Goal: Task Accomplishment & Management: Manage account settings

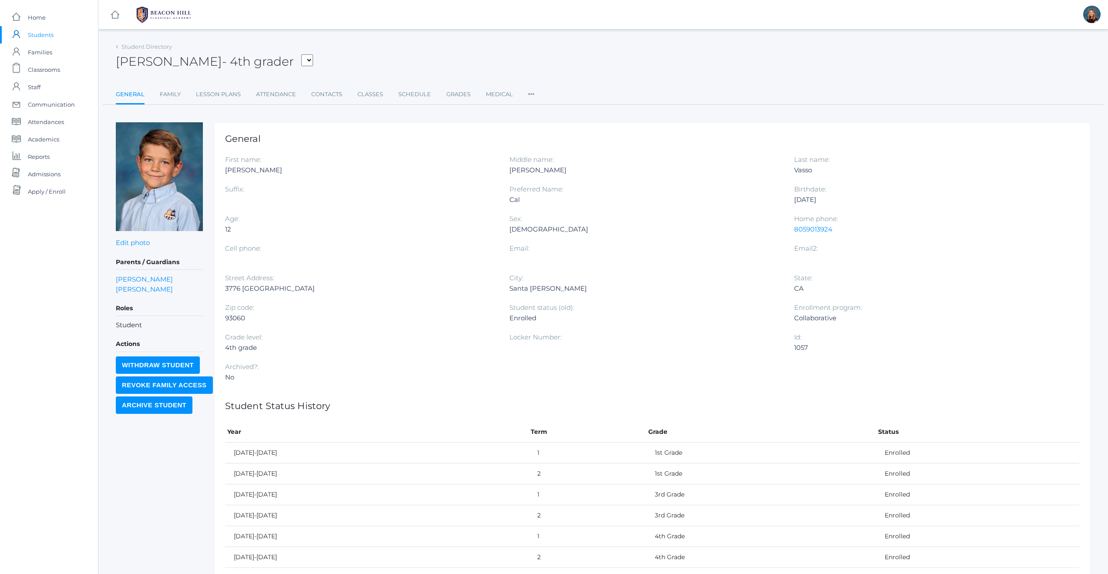
click at [44, 35] on span "Students" at bounding box center [41, 34] width 26 height 17
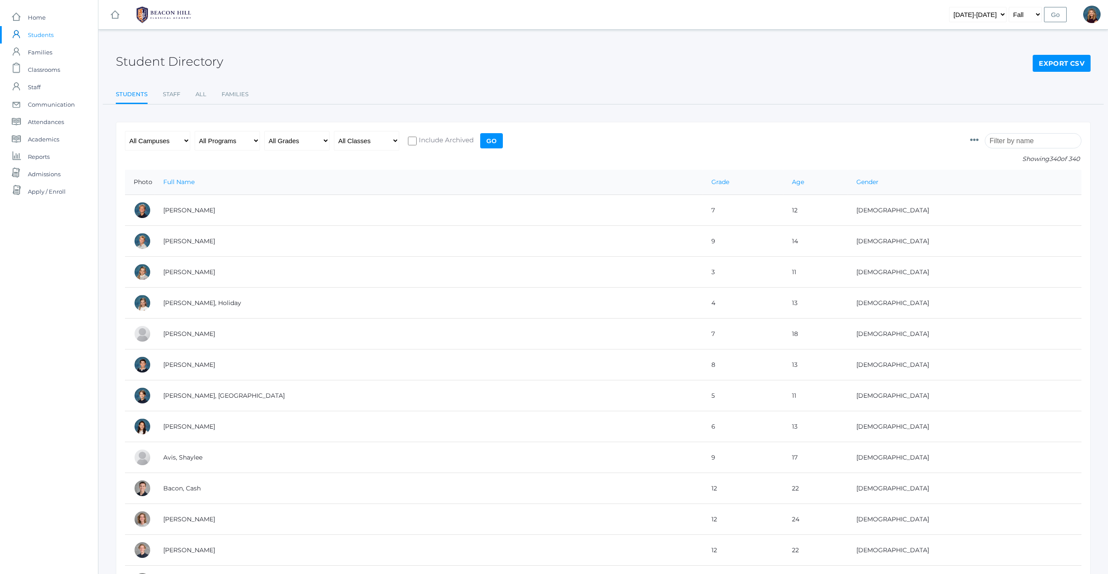
click at [1016, 142] on input "search" at bounding box center [1033, 140] width 97 height 15
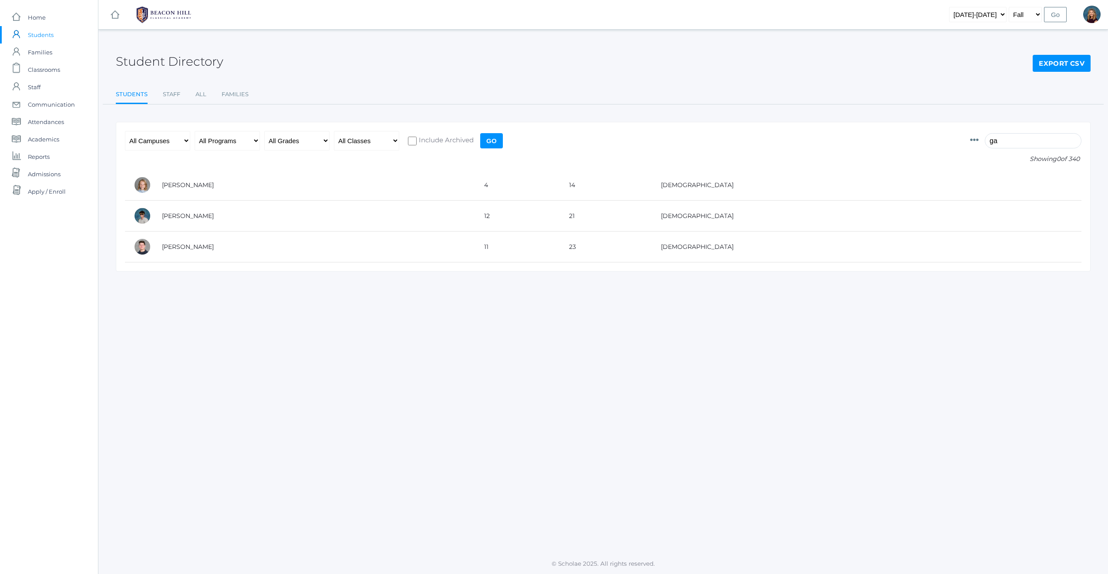
type input "g"
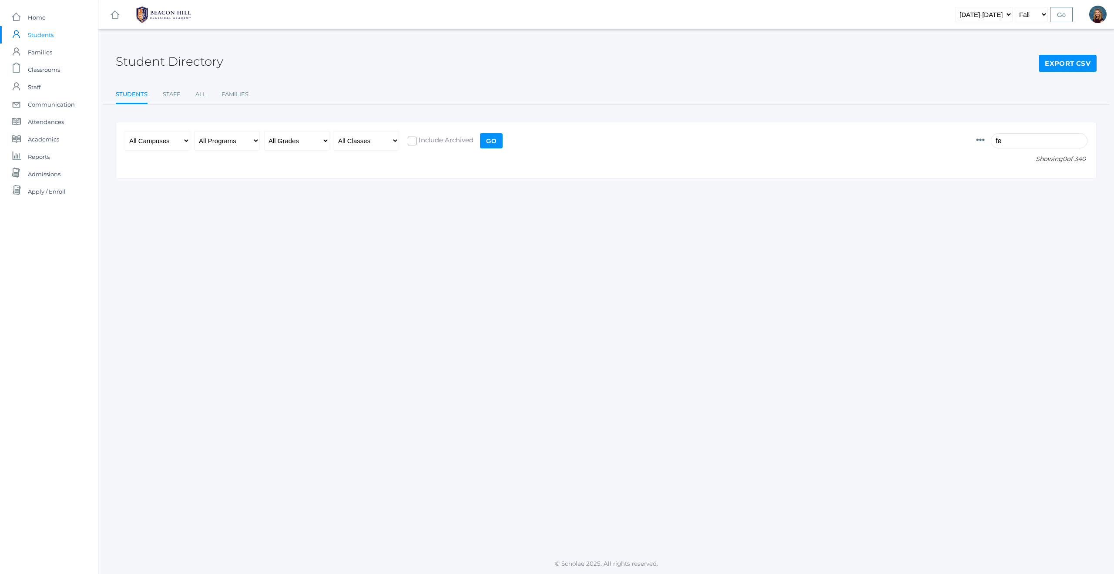
type input "f"
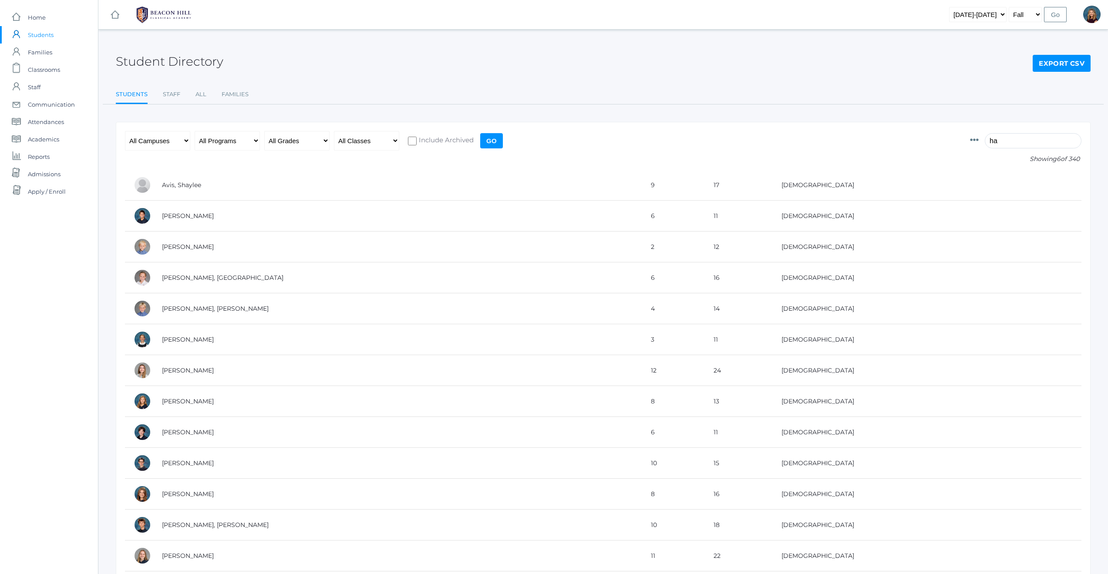
type input "h"
type input "ha"
click at [1002, 14] on select "2019-2020 2020-2021 2021-2022 2022-2023 2023-2024 2024-2025 2025-2026" at bounding box center [977, 14] width 57 height 15
select select "[DATE]-[DATE]"
click at [1021, 140] on input "ha" at bounding box center [1033, 140] width 97 height 15
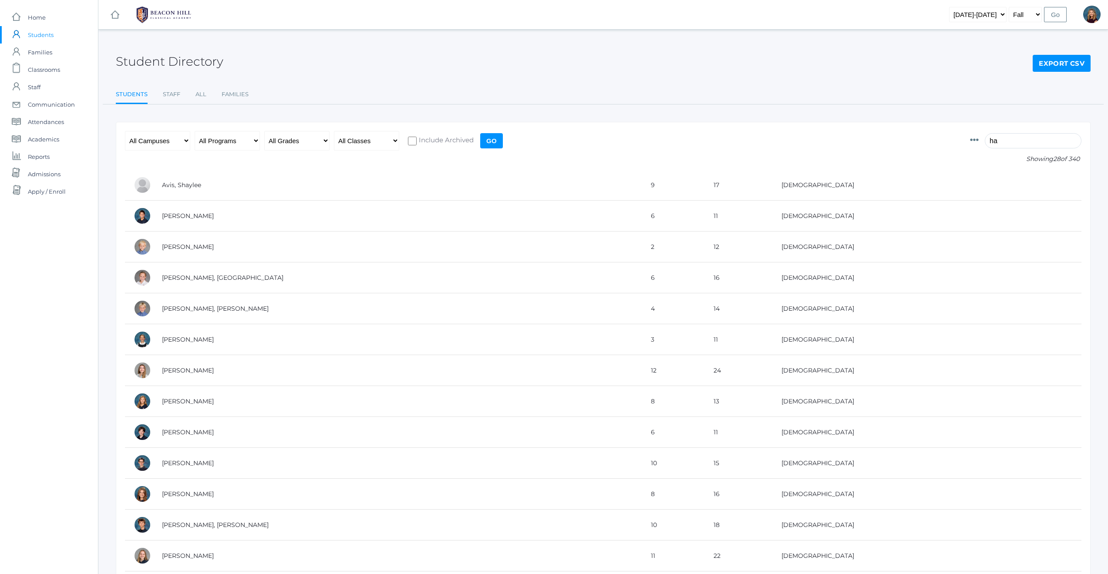
type input "h"
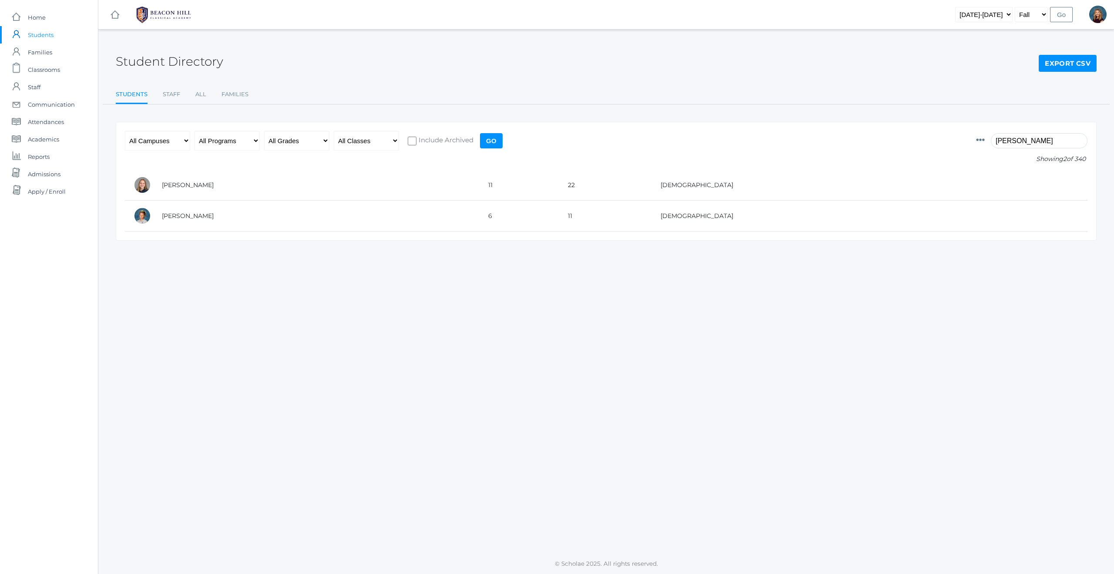
type input "harris"
click at [1008, 47] on div "Student Directory Export CSV" at bounding box center [606, 56] width 981 height 32
click at [39, 36] on span "Students" at bounding box center [41, 34] width 26 height 17
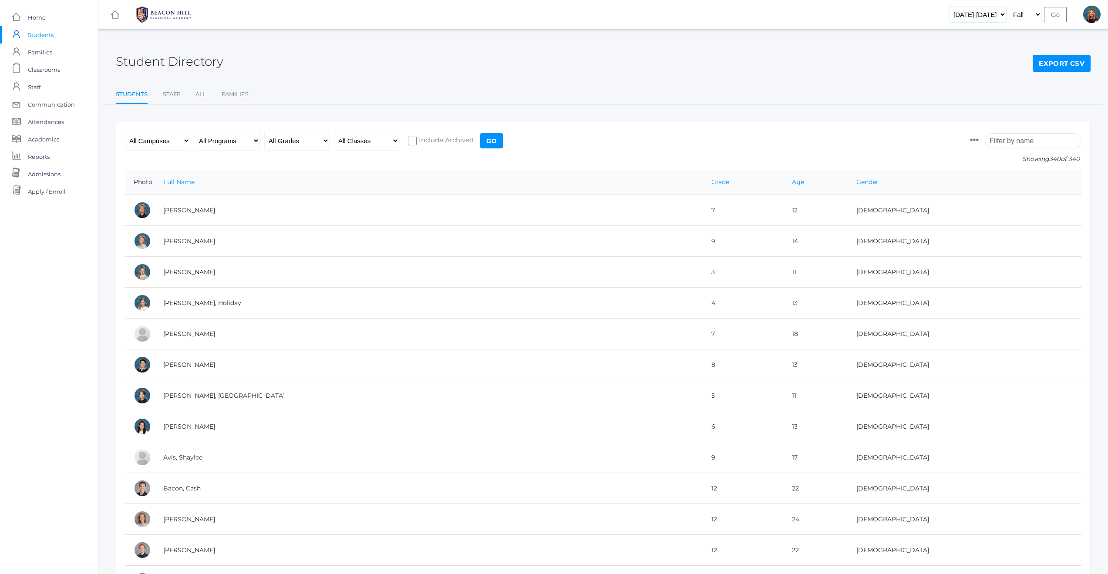
click at [1004, 12] on select "2019-2020 2020-2021 2021-2022 2022-2023 2023-2024 2024-2025 2025-2026" at bounding box center [977, 14] width 57 height 15
select select "2025-2026"
click at [1056, 15] on input "Go" at bounding box center [1055, 14] width 23 height 15
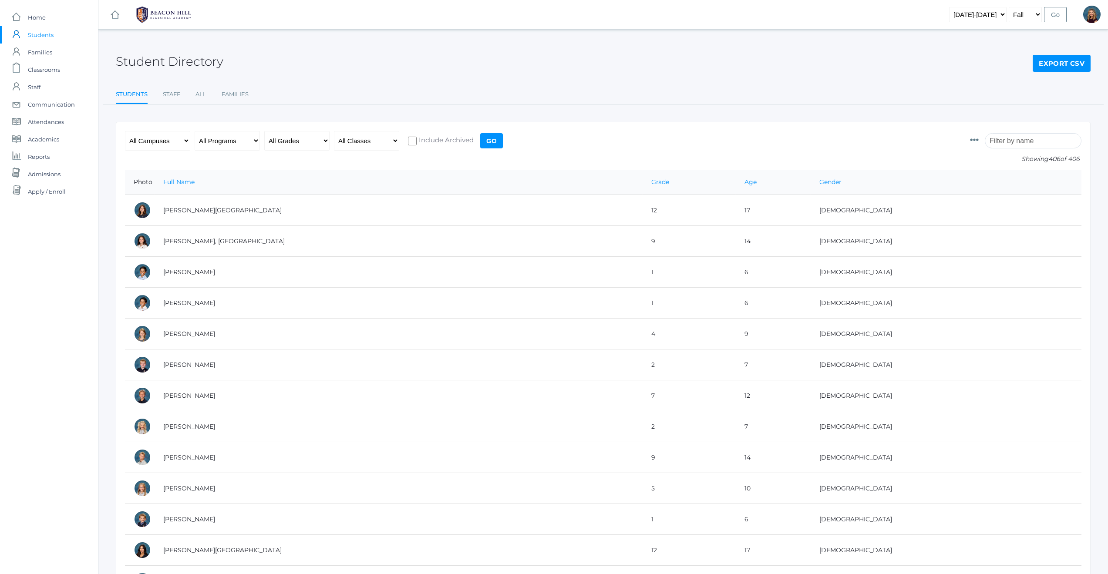
click at [1029, 135] on input "search" at bounding box center [1033, 140] width 97 height 15
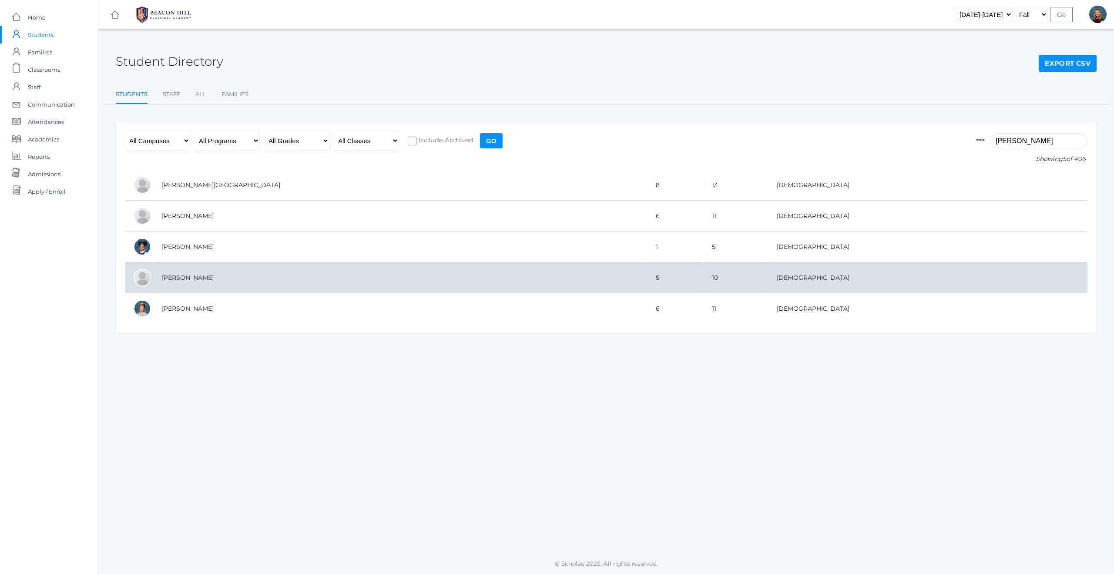
type input "harr"
click at [193, 278] on td "[PERSON_NAME]" at bounding box center [400, 278] width 494 height 31
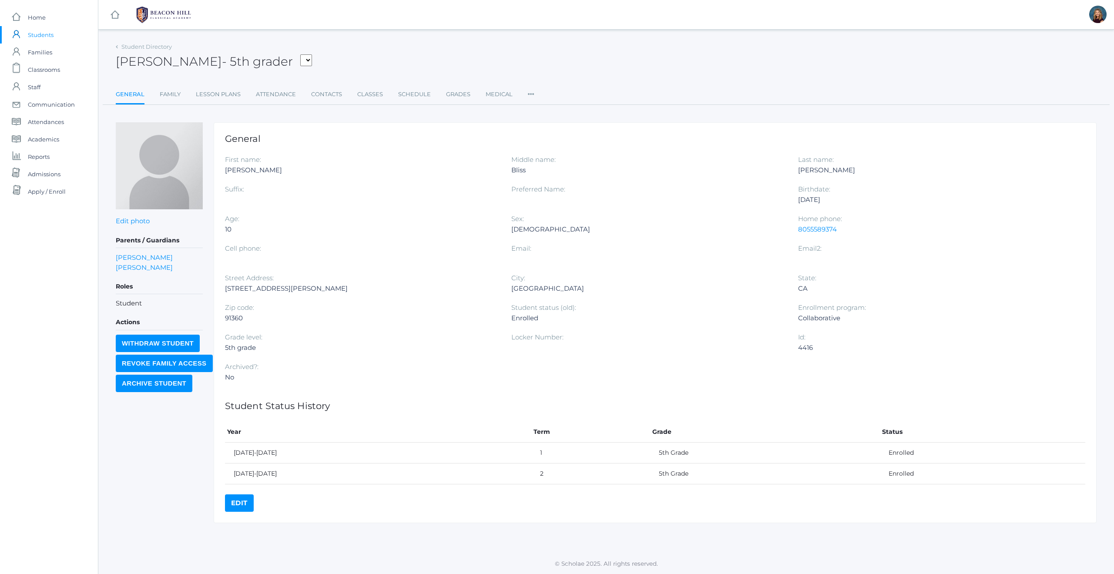
click at [528, 92] on icon at bounding box center [531, 92] width 7 height 12
click at [549, 112] on link "Roles" at bounding box center [563, 112] width 52 height 17
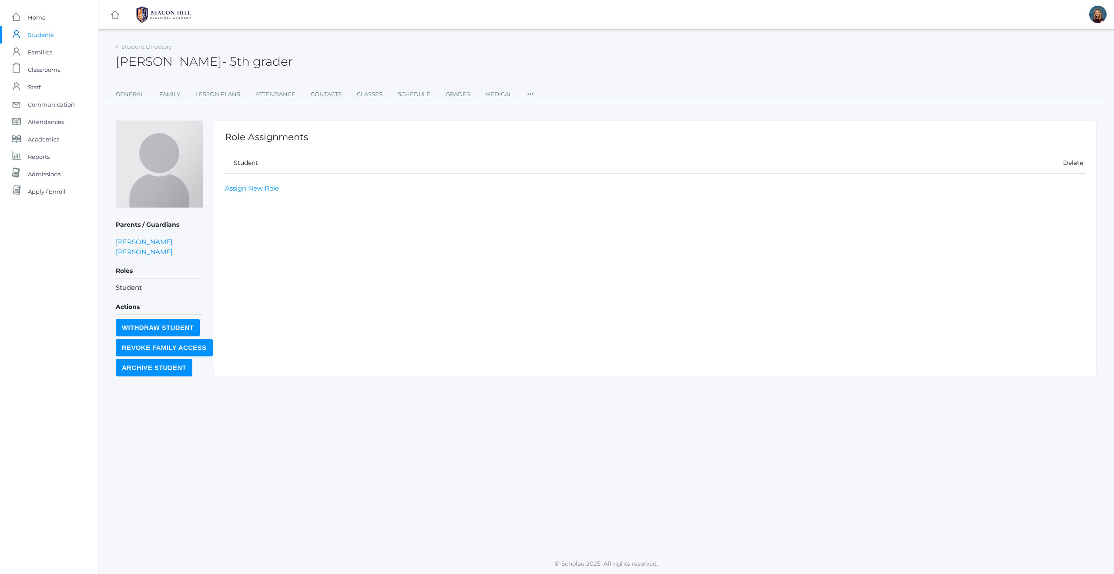
click at [528, 91] on icon at bounding box center [531, 92] width 7 height 12
click at [550, 133] on link "User Access" at bounding box center [562, 130] width 52 height 17
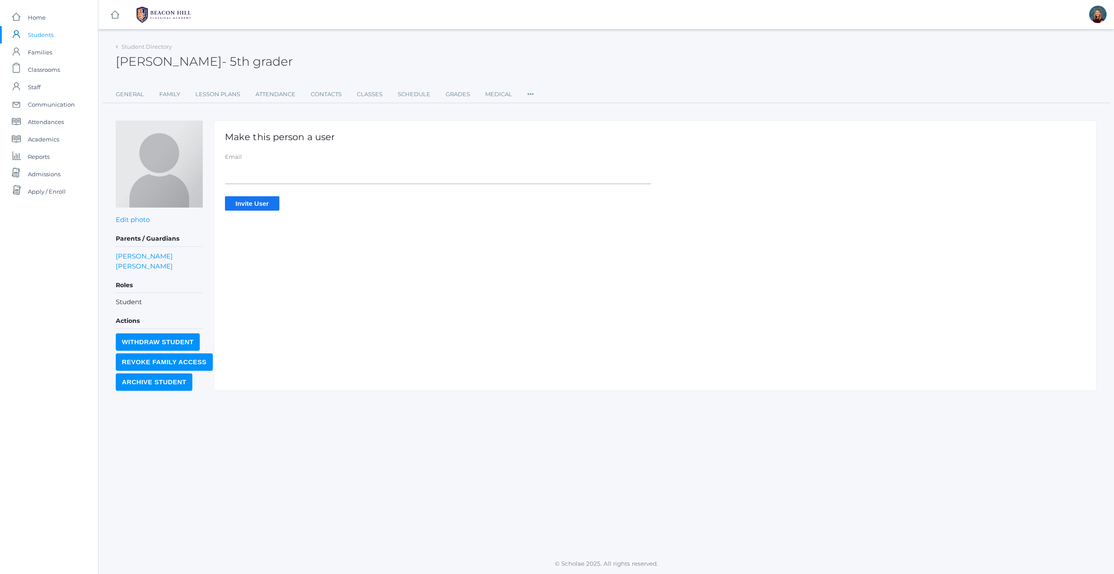
click at [258, 205] on input "Invite User" at bounding box center [252, 203] width 54 height 14
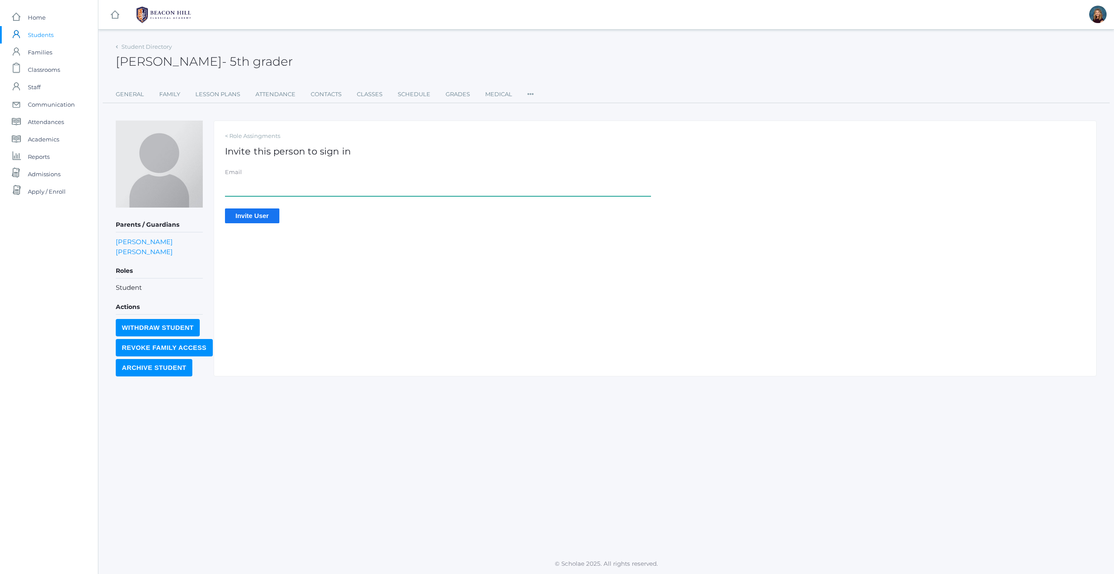
click at [266, 189] on input "Email" at bounding box center [438, 187] width 426 height 20
type input "[EMAIL_ADDRESS][DOMAIN_NAME]"
click at [254, 218] on input "Invite User" at bounding box center [252, 216] width 54 height 14
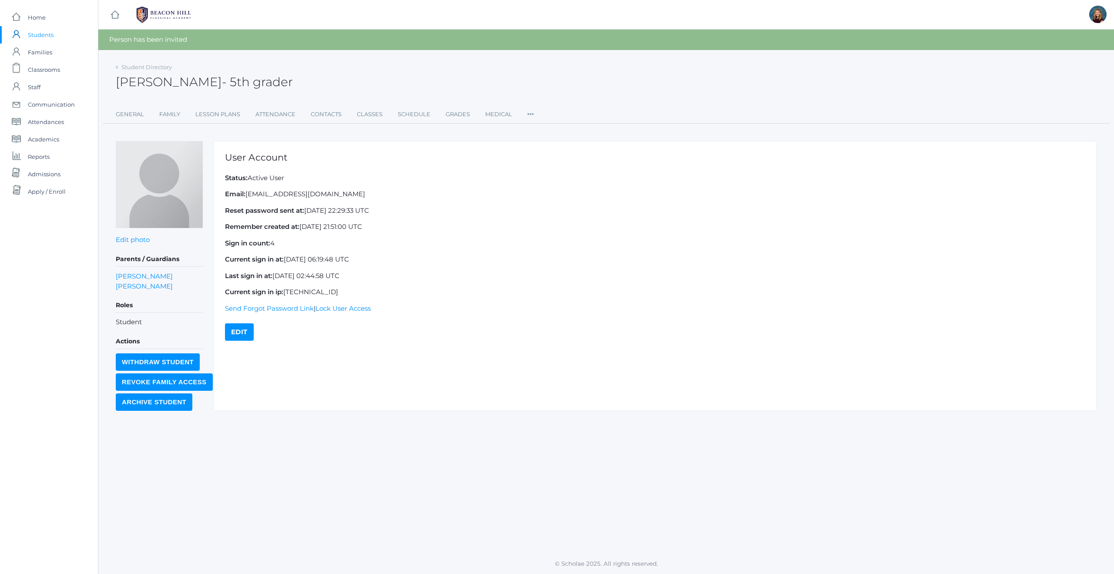
click at [532, 114] on icon at bounding box center [531, 112] width 7 height 12
click at [558, 169] on link "Permissions" at bounding box center [562, 168] width 52 height 17
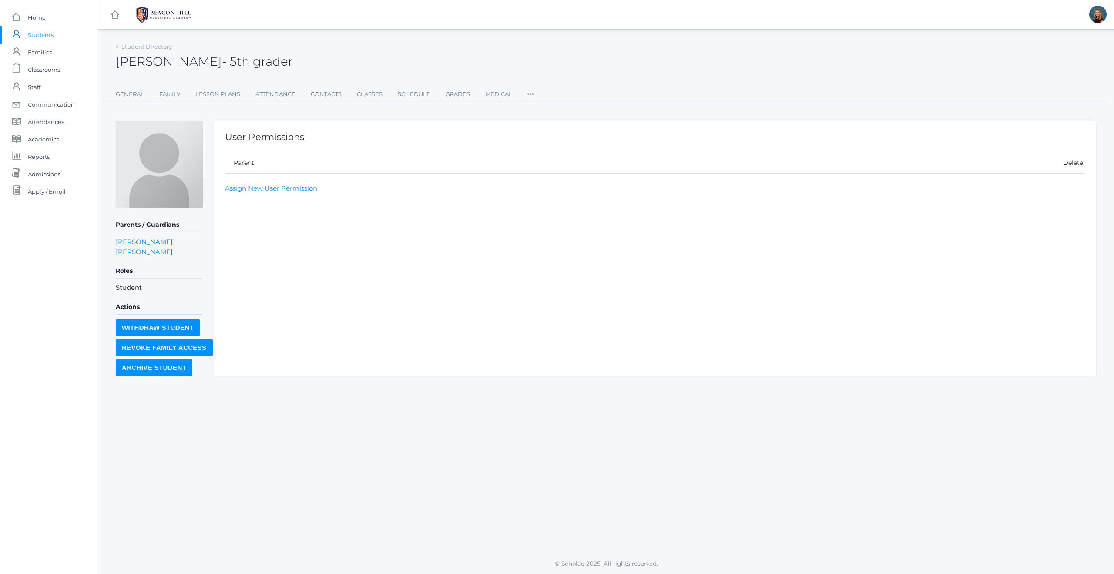
click at [530, 94] on icon at bounding box center [531, 92] width 7 height 12
click at [559, 162] on link "Preferences" at bounding box center [562, 165] width 52 height 17
click at [531, 94] on icon at bounding box center [531, 92] width 7 height 12
click at [557, 130] on link "User Access" at bounding box center [562, 129] width 52 height 17
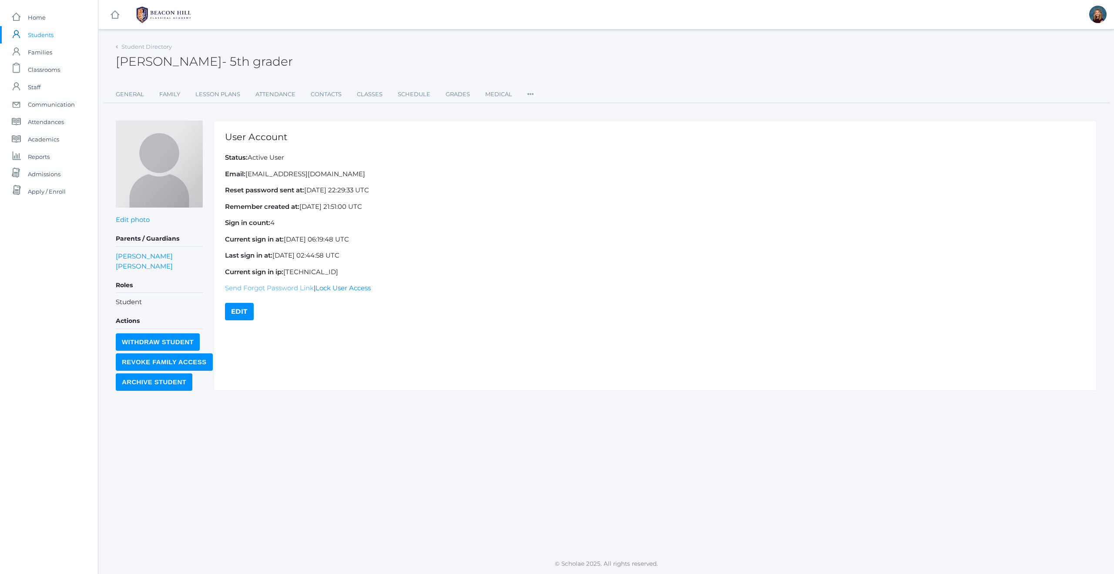
click at [247, 287] on link "Send Forgot Password Link" at bounding box center [269, 288] width 89 height 8
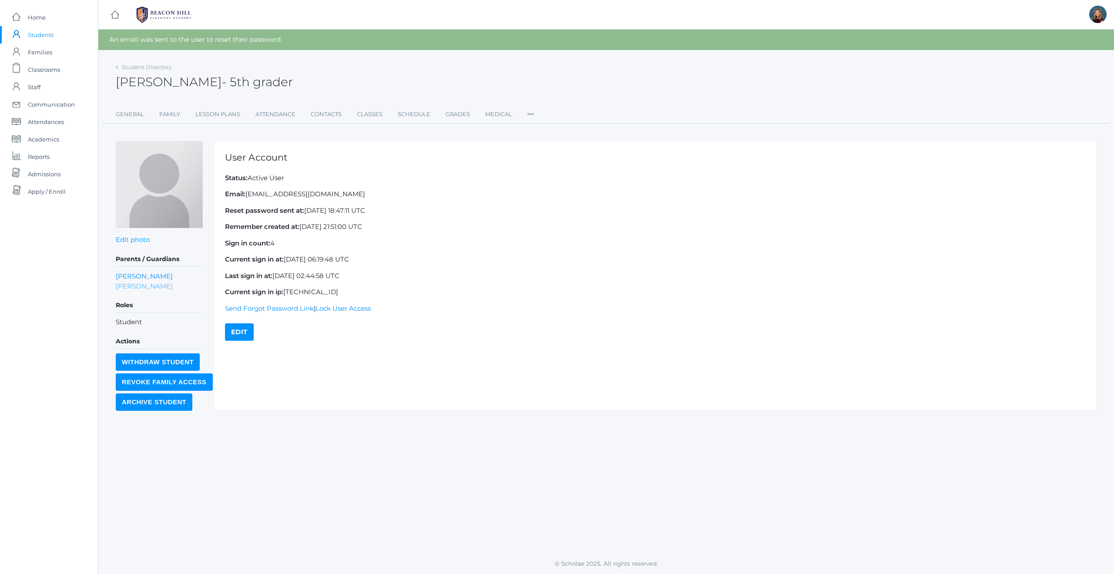
click at [128, 288] on link "[PERSON_NAME]" at bounding box center [144, 286] width 57 height 10
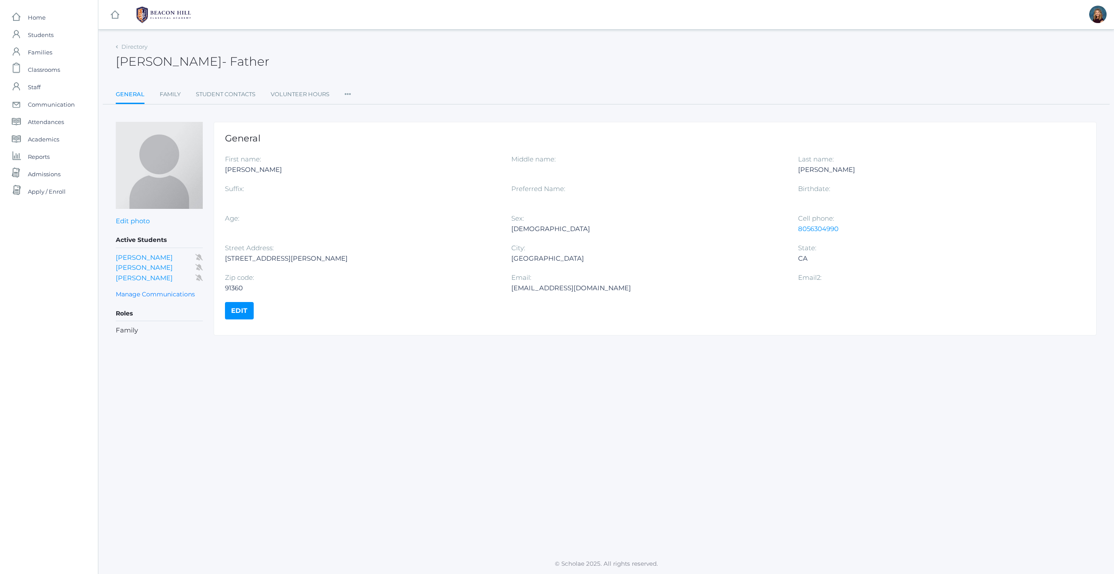
click at [348, 94] on icon at bounding box center [348, 92] width 7 height 12
click at [369, 110] on link "Roles" at bounding box center [379, 112] width 52 height 17
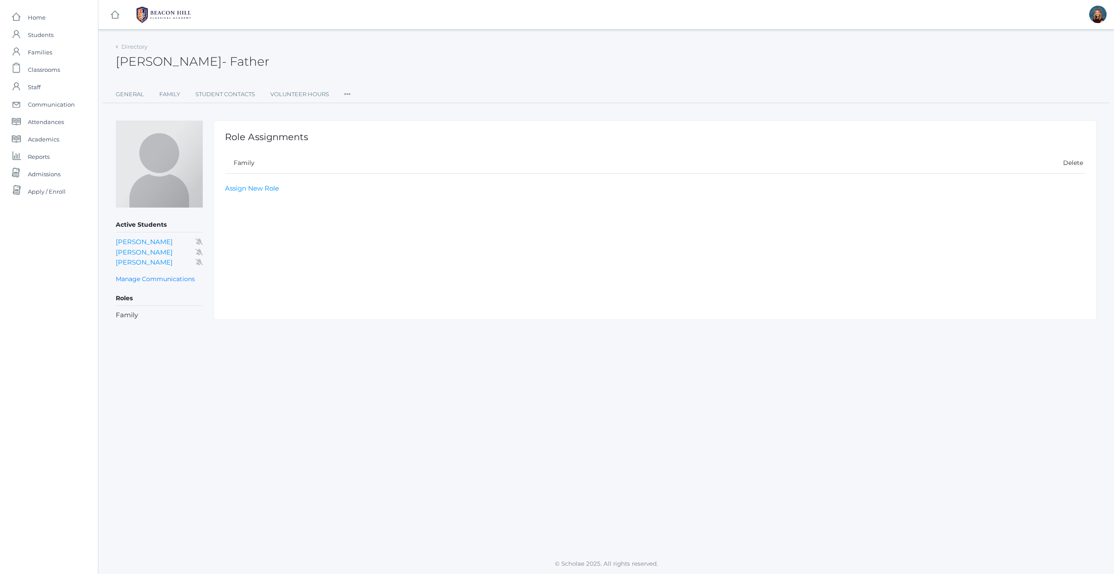
click at [348, 94] on icon at bounding box center [347, 92] width 7 height 12
click at [363, 130] on link "User Access" at bounding box center [379, 130] width 52 height 17
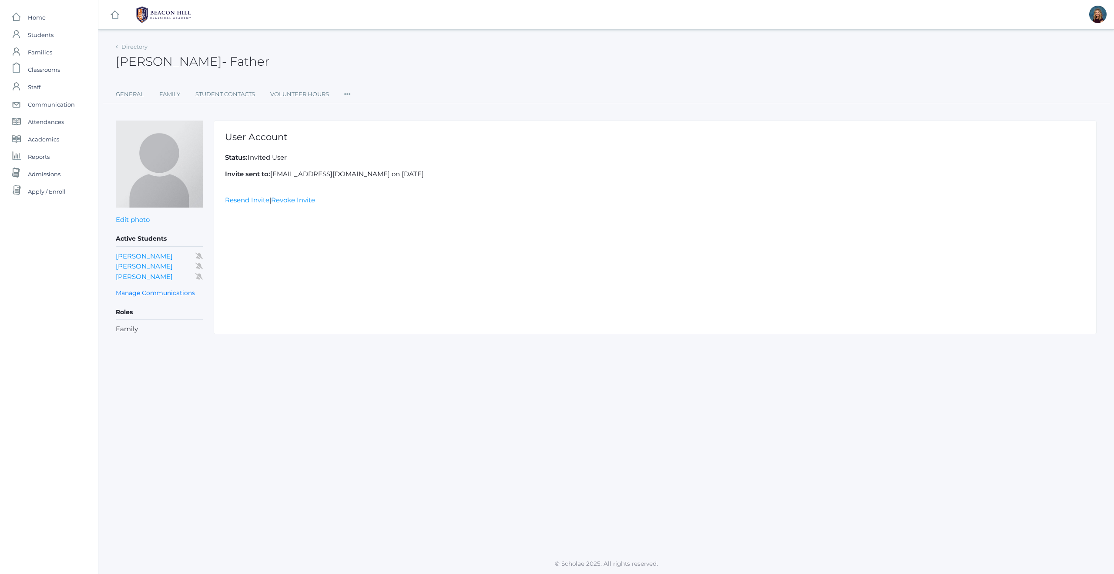
click at [350, 95] on icon at bounding box center [347, 92] width 7 height 12
click at [381, 147] on link "Permissions" at bounding box center [379, 147] width 52 height 17
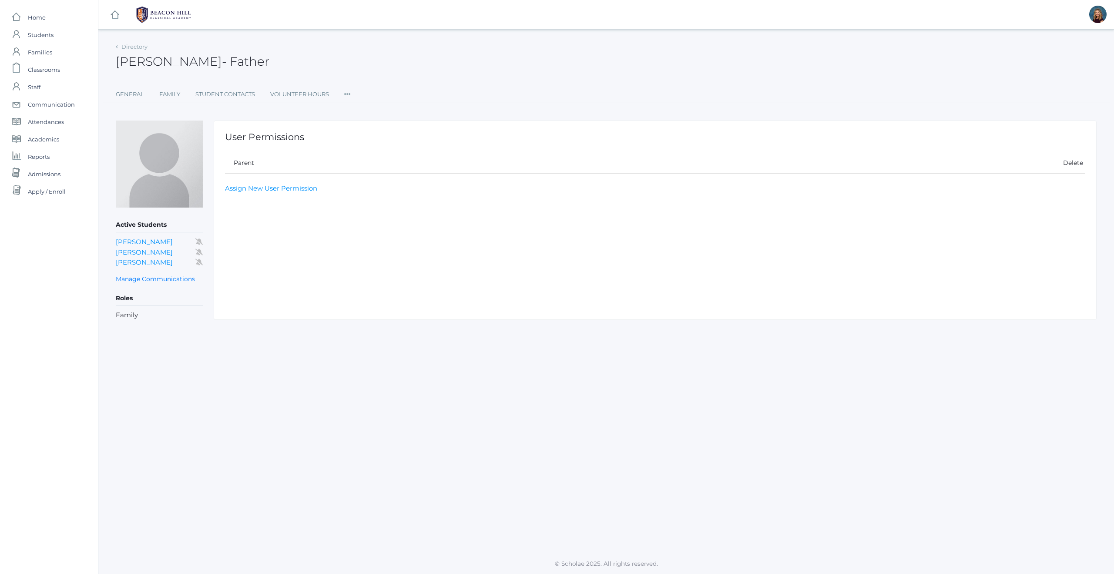
click at [349, 94] on icon at bounding box center [347, 92] width 7 height 12
click at [356, 243] on div "User Permissions Parent Delete Assign New User Permission" at bounding box center [655, 220] width 883 height 199
click at [361, 110] on link "Roles" at bounding box center [379, 112] width 52 height 17
click at [348, 93] on icon at bounding box center [347, 92] width 7 height 12
click at [378, 131] on link "User Access" at bounding box center [379, 130] width 52 height 17
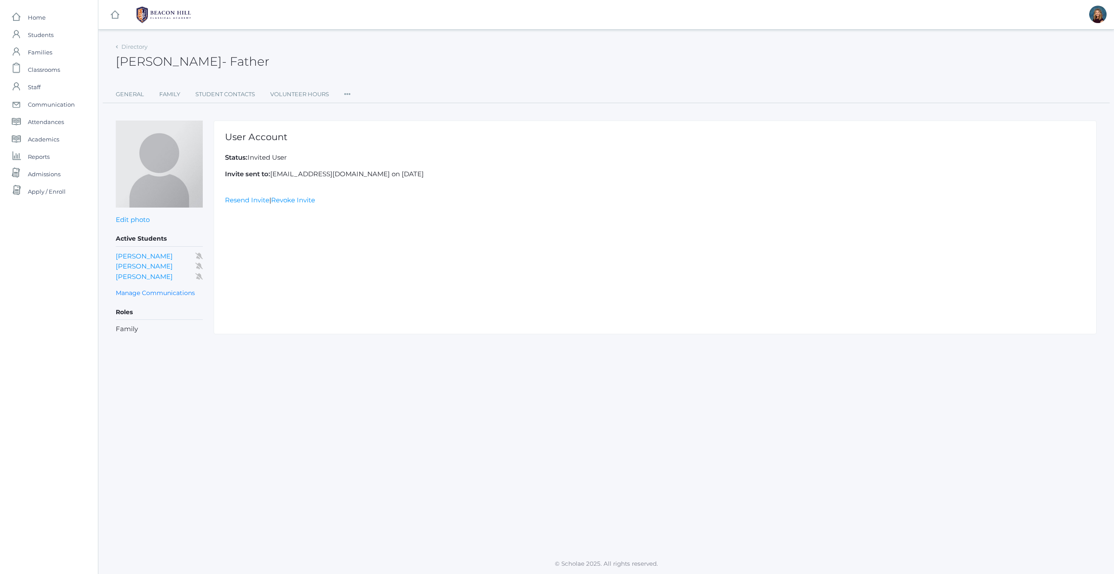
click at [412, 93] on ul "General Family Student Contacts Volunteer Hours Roles User Access Permissions C…" at bounding box center [606, 94] width 981 height 17
click at [260, 248] on div "User Account Status: Invited User Invite sent to: [EMAIL_ADDRESS][DOMAIN_NAME] …" at bounding box center [655, 227] width 883 height 213
click at [40, 18] on span "Home" at bounding box center [37, 17] width 18 height 17
